Goal: Task Accomplishment & Management: Use online tool/utility

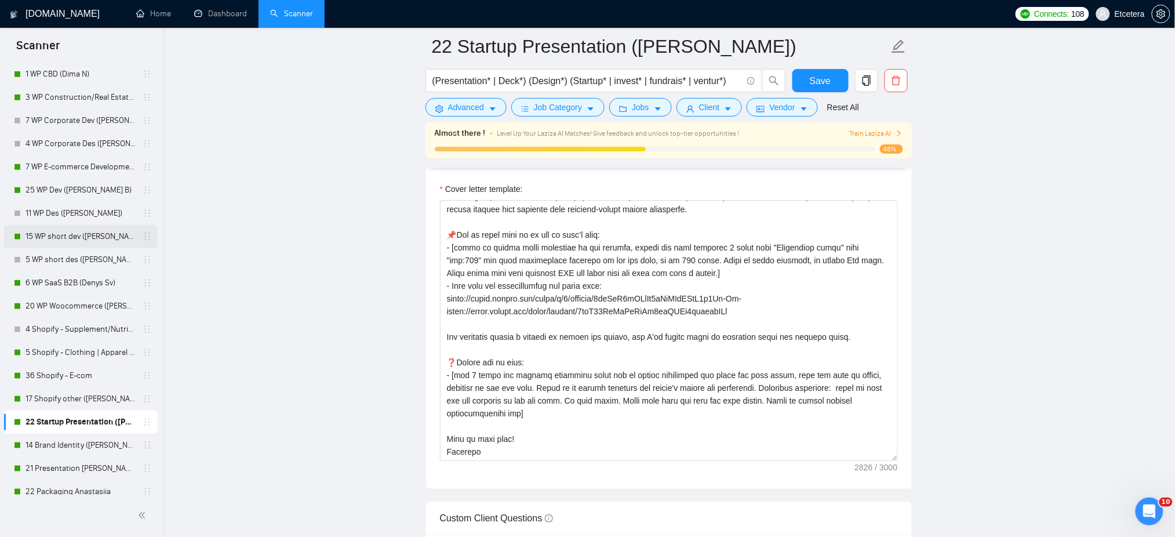
scroll to position [309, 0]
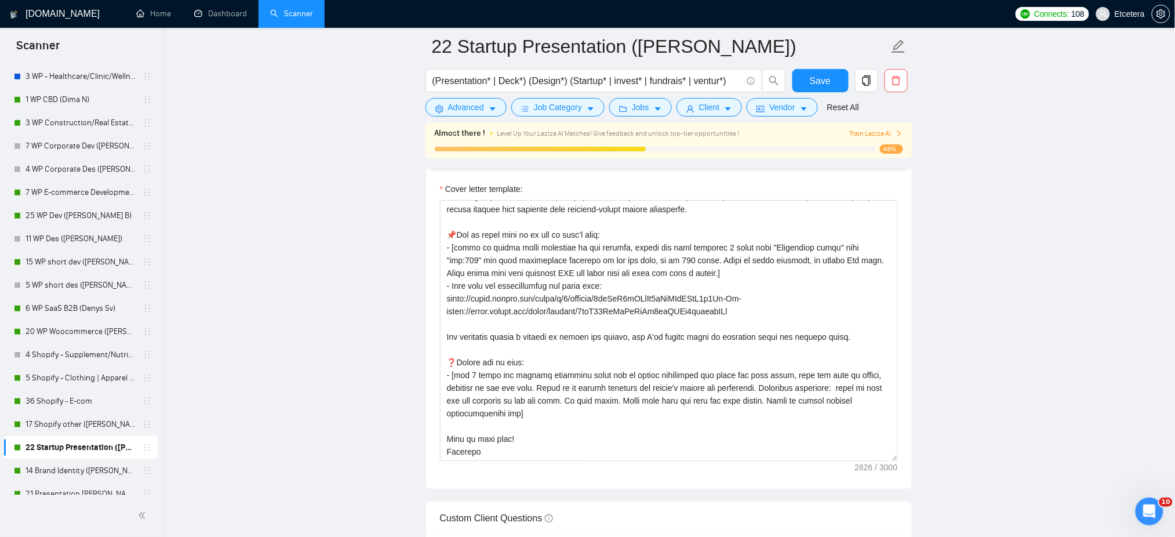
drag, startPoint x: 85, startPoint y: 219, endPoint x: 603, endPoint y: 207, distance: 518.3
click at [85, 219] on link "25 WP Dev ([PERSON_NAME] B)" at bounding box center [80, 215] width 110 height 23
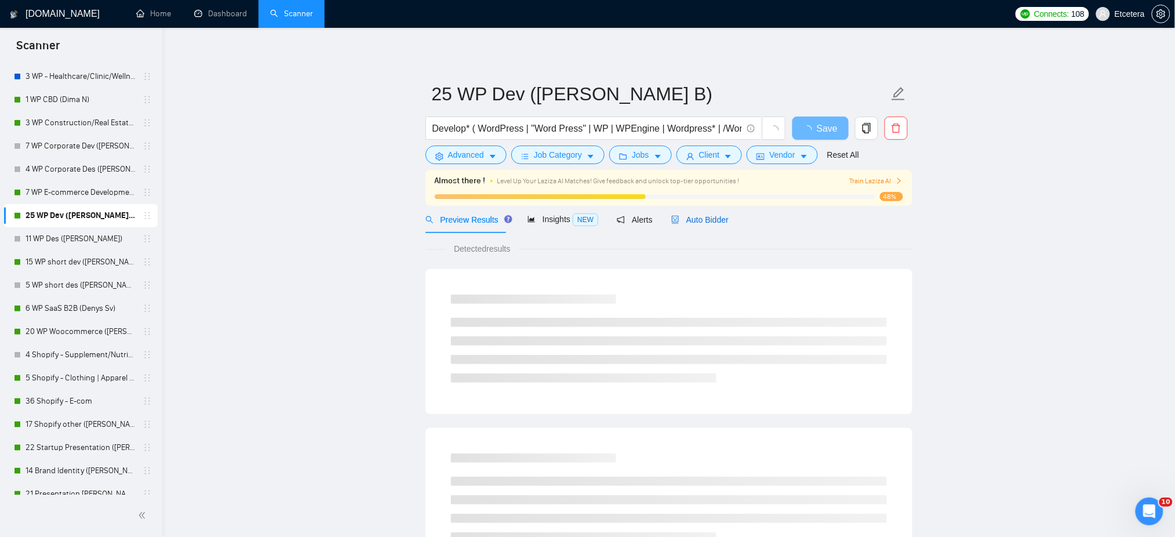
click at [693, 216] on span "Auto Bidder" at bounding box center [699, 219] width 57 height 9
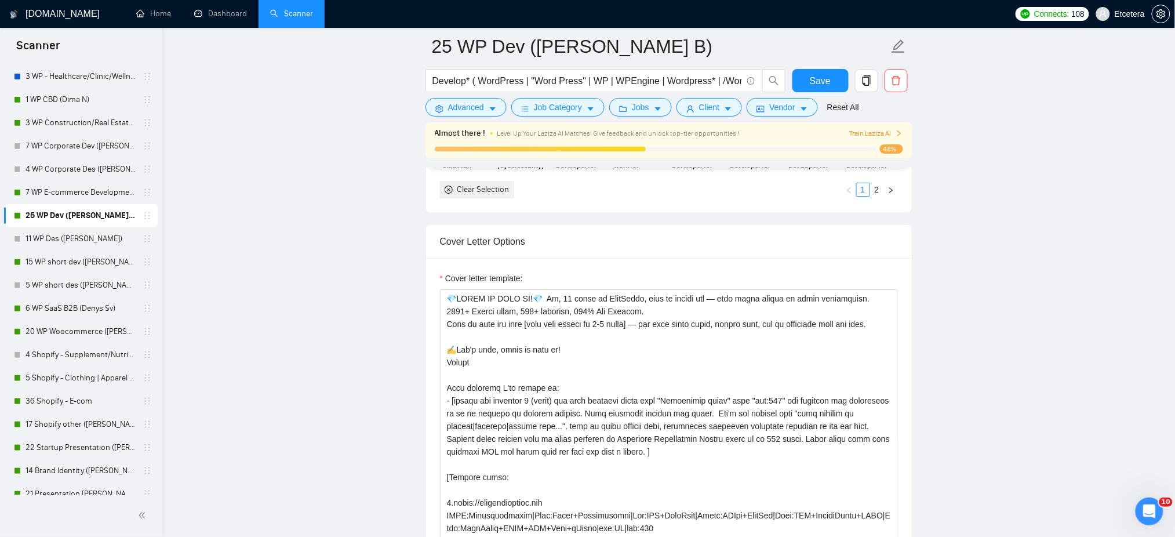
scroll to position [1313, 0]
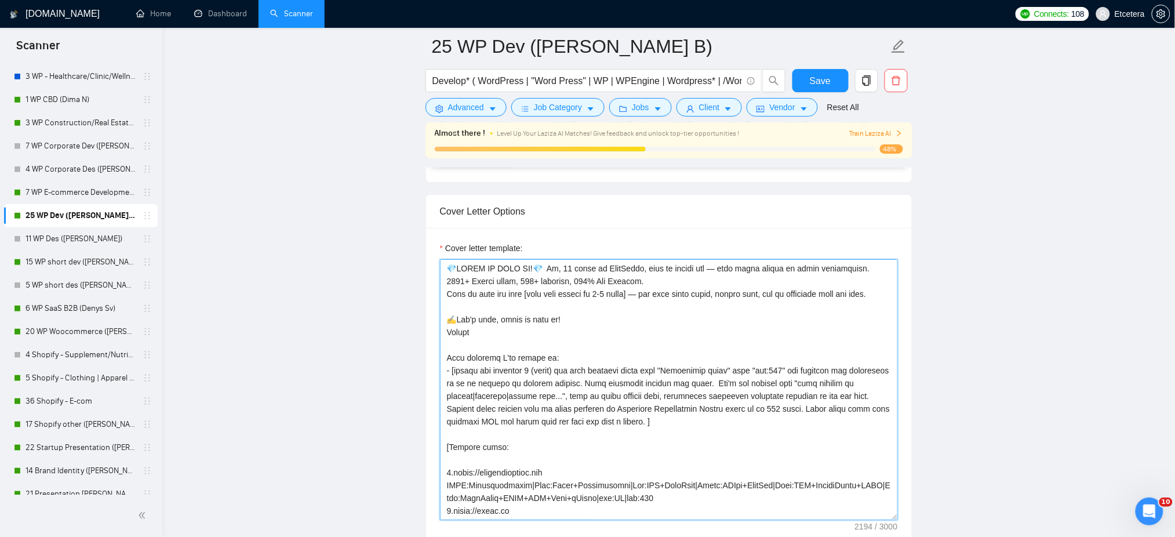
click at [715, 271] on textarea "Cover letter template:" at bounding box center [669, 389] width 458 height 261
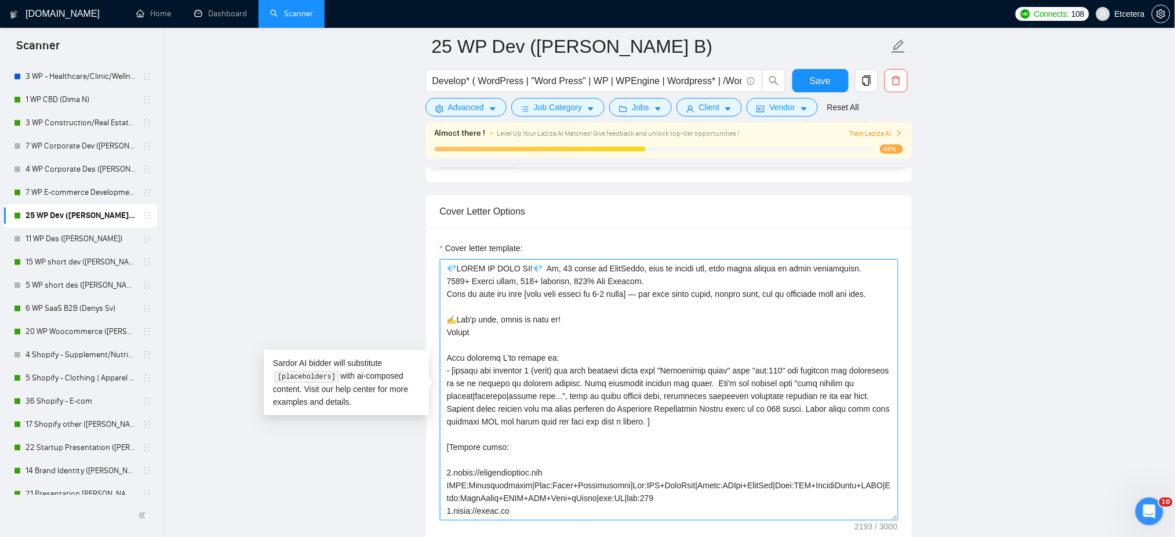
drag, startPoint x: 650, startPoint y: 294, endPoint x: 643, endPoint y: 312, distance: 18.5
click at [650, 295] on textarea "Cover letter template:" at bounding box center [669, 389] width 458 height 261
type textarea "💎LOREM IP DOLO SI!💎 Am, 92 conse ad ElitSeddo, eius te incidi utl, etdo magna a…"
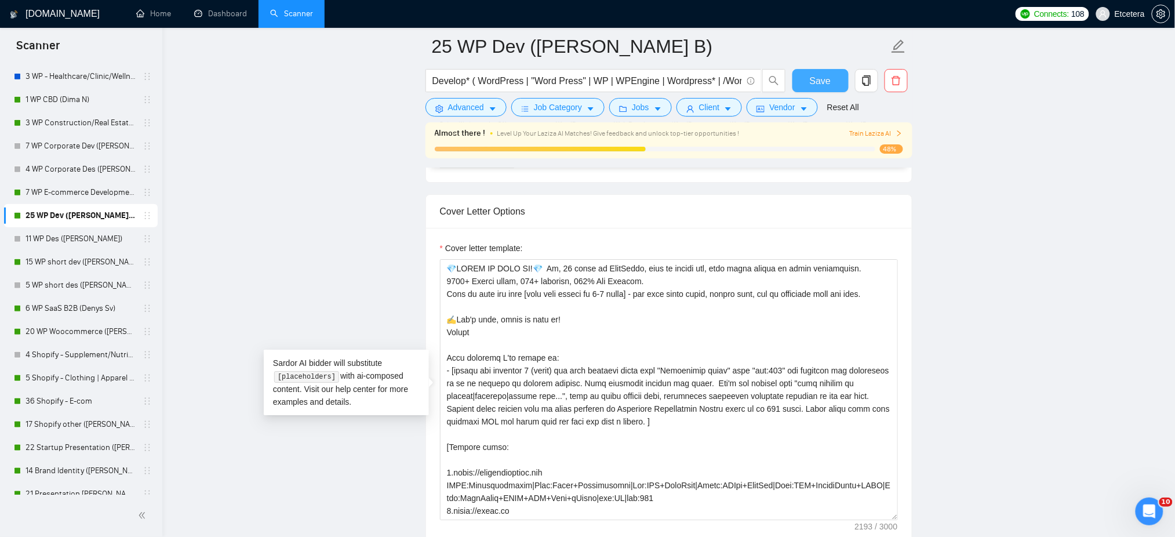
click at [807, 79] on button "Save" at bounding box center [820, 80] width 56 height 23
